Goal: Information Seeking & Learning: Learn about a topic

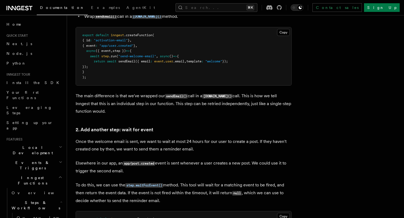
scroll to position [88, 0]
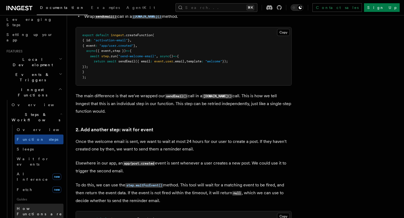
click at [19, 206] on span "How Functions are executed" at bounding box center [39, 213] width 45 height 15
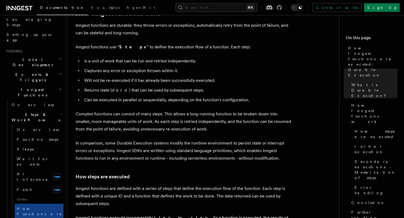
scroll to position [251, 0]
click at [200, 13] on div "Documentation Examples AgentKit Search... ⌘K Contact sales Sign Up" at bounding box center [202, 7] width 404 height 15
click at [206, 8] on button "Search... ⌘K" at bounding box center [216, 7] width 82 height 9
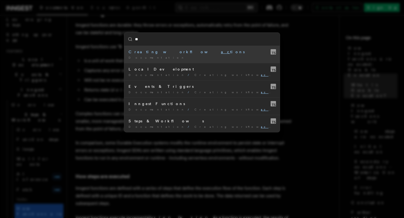
type input "*"
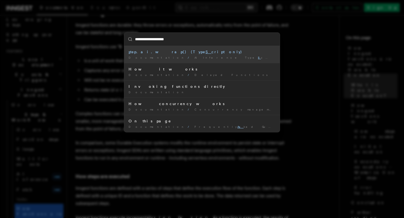
type input "**********"
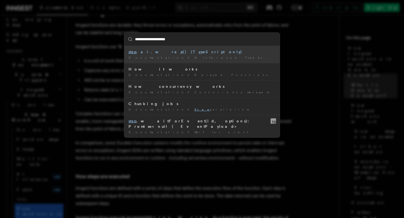
click at [170, 54] on div "step .ai.wrap() (TypeScript only)" at bounding box center [201, 51] width 147 height 5
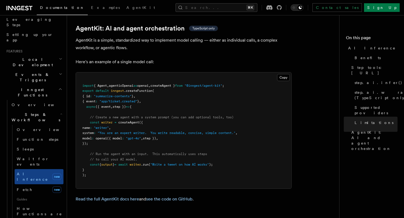
scroll to position [1586, 0]
